Goal: Information Seeking & Learning: Learn about a topic

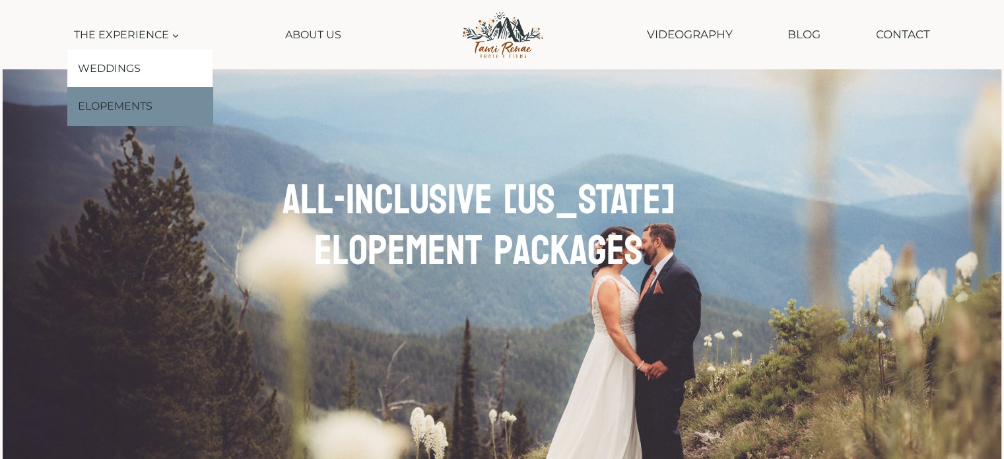
click at [133, 105] on link "Elopements" at bounding box center [139, 106] width 145 height 38
click at [133, 108] on link "Elopements" at bounding box center [139, 106] width 145 height 38
